Goal: Information Seeking & Learning: Learn about a topic

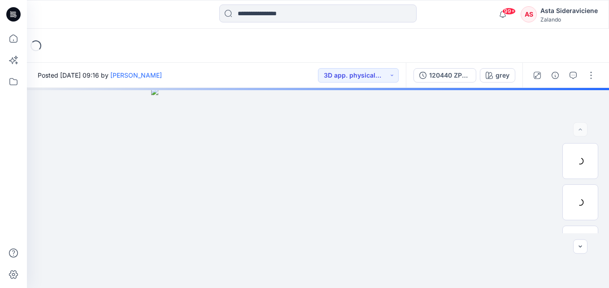
click at [569, 74] on div at bounding box center [518, 158] width 179 height 259
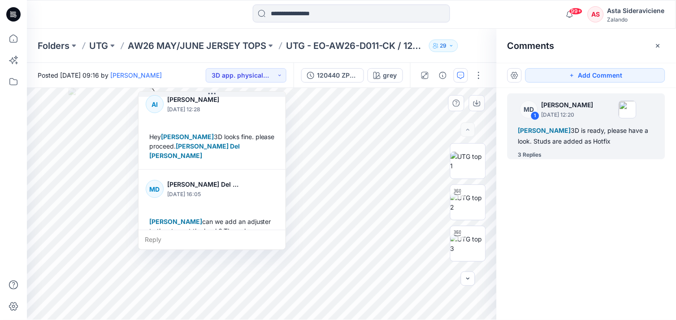
scroll to position [135, 0]
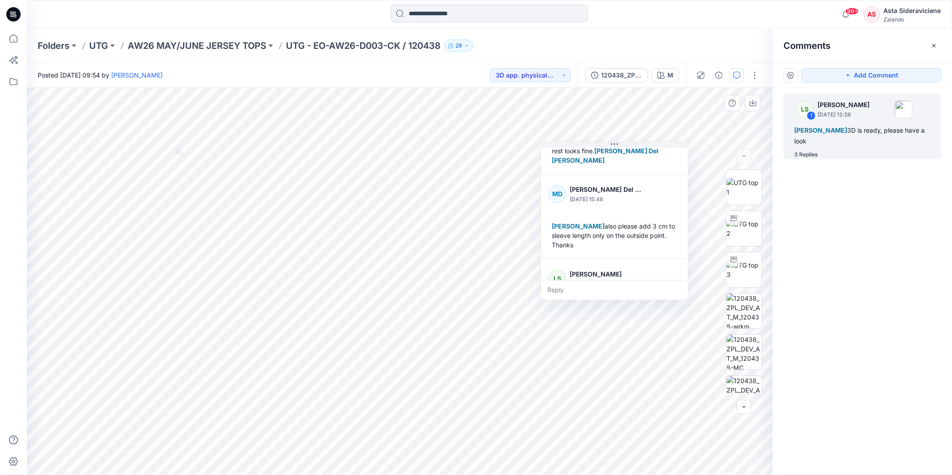
scroll to position [126, 0]
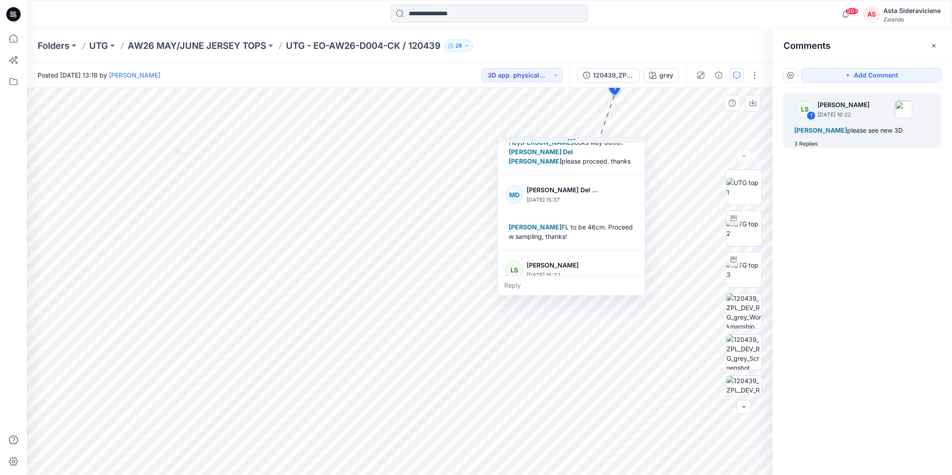
scroll to position [100, 0]
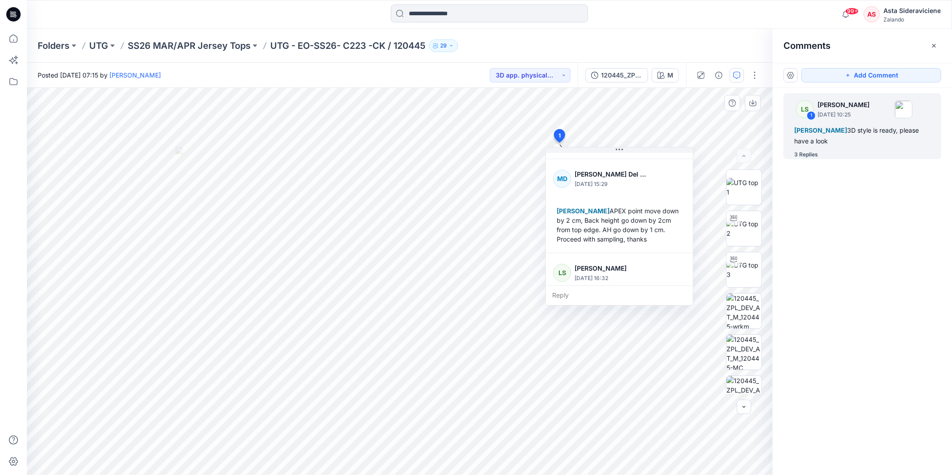
scroll to position [241, 0]
